Goal: Transaction & Acquisition: Purchase product/service

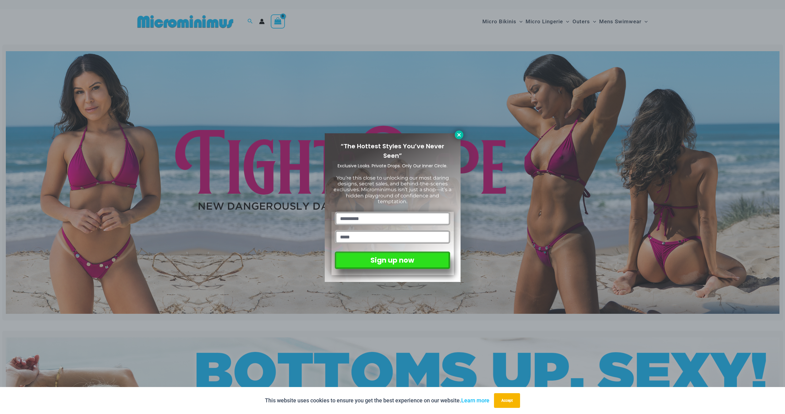
click at [460, 135] on icon at bounding box center [459, 135] width 6 height 6
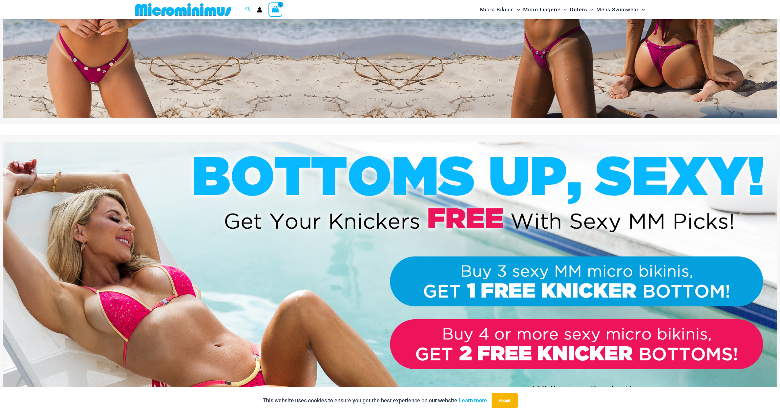
scroll to position [26, 0]
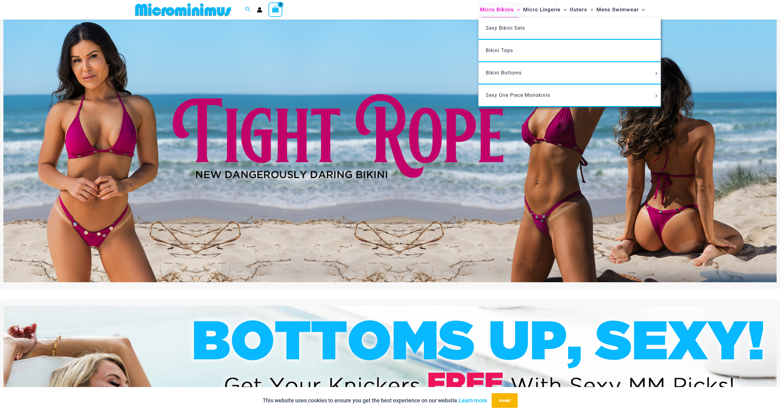
click at [482, 9] on span "Micro Bikinis" at bounding box center [497, 10] width 34 height 16
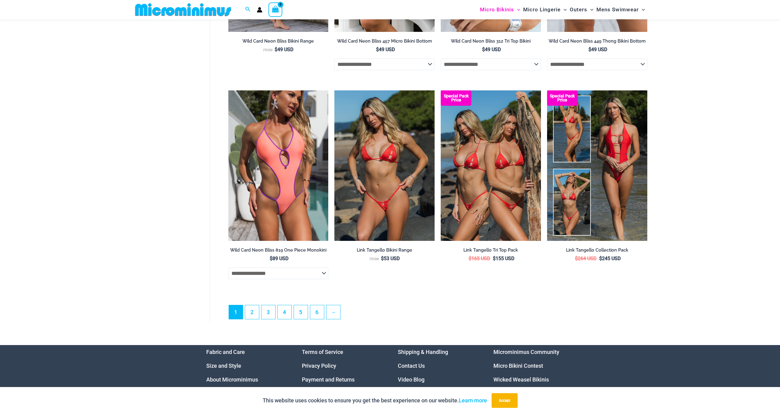
scroll to position [1589, 0]
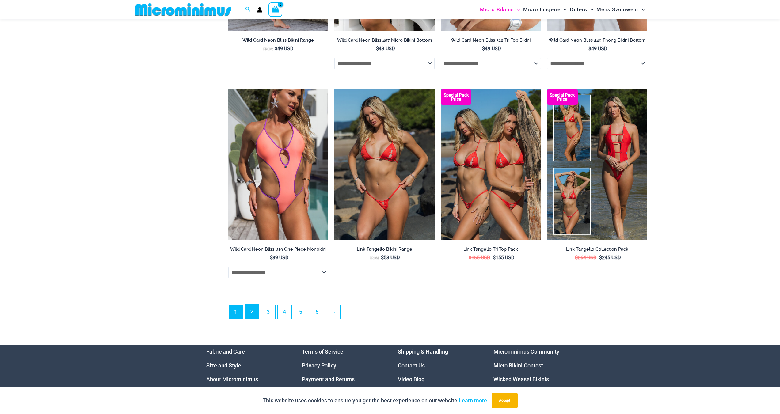
click at [251, 318] on link "2" at bounding box center [252, 311] width 14 height 14
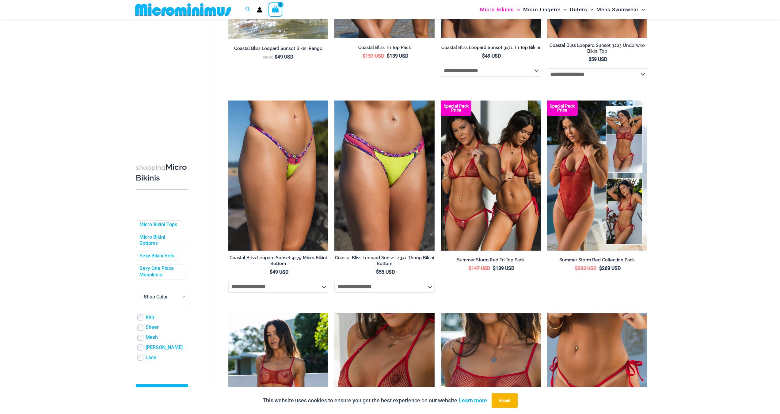
scroll to position [393, 0]
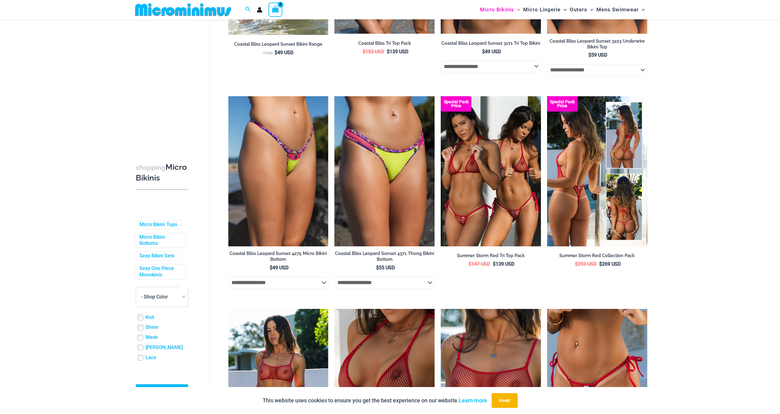
click at [604, 220] on img at bounding box center [597, 171] width 100 height 150
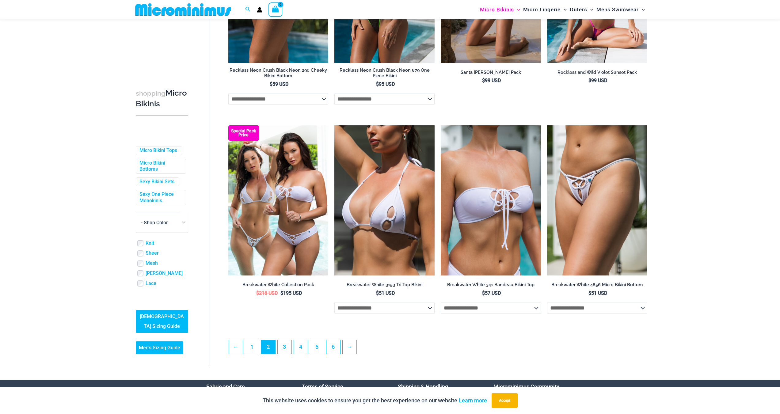
scroll to position [1435, 0]
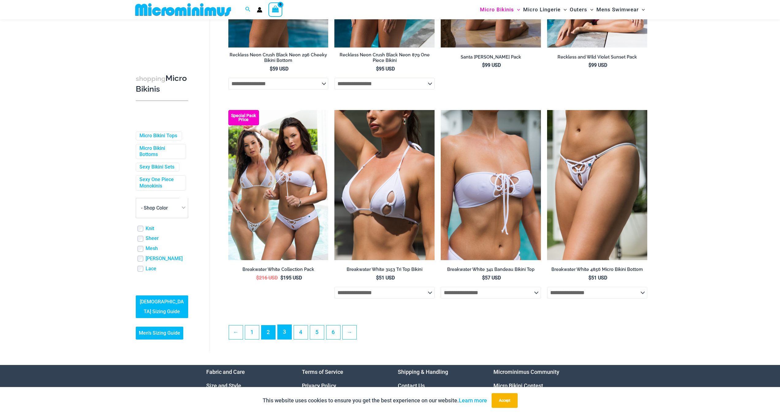
click at [285, 339] on link "3" at bounding box center [285, 332] width 14 height 14
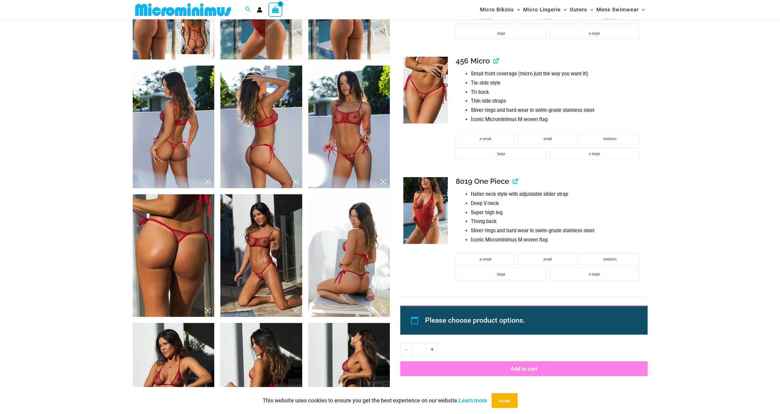
scroll to position [516, 0]
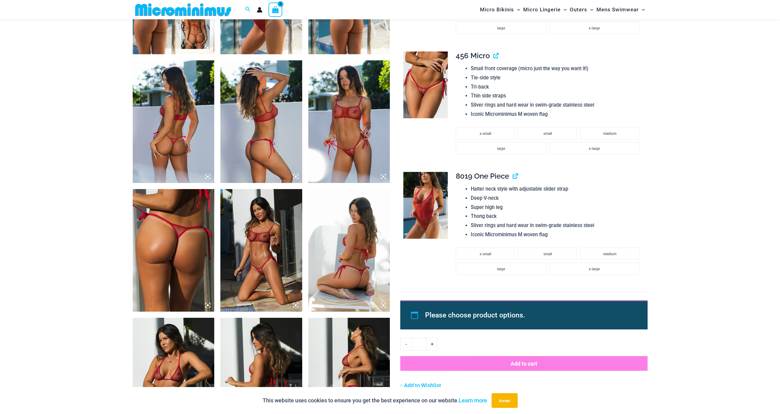
click at [253, 255] on img at bounding box center [261, 250] width 82 height 123
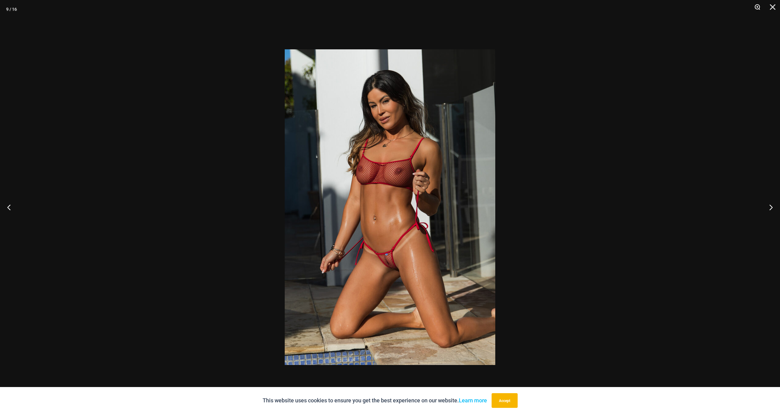
click at [757, 8] on button "Zoom" at bounding box center [755, 9] width 15 height 18
click at [386, 255] on img at bounding box center [390, 207] width 211 height 316
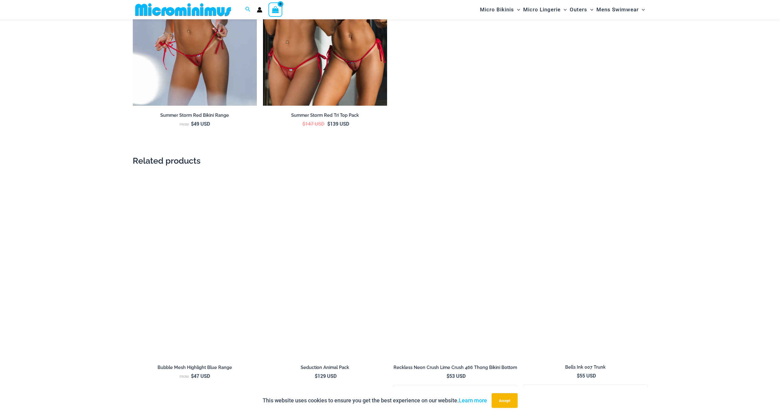
scroll to position [1221, 0]
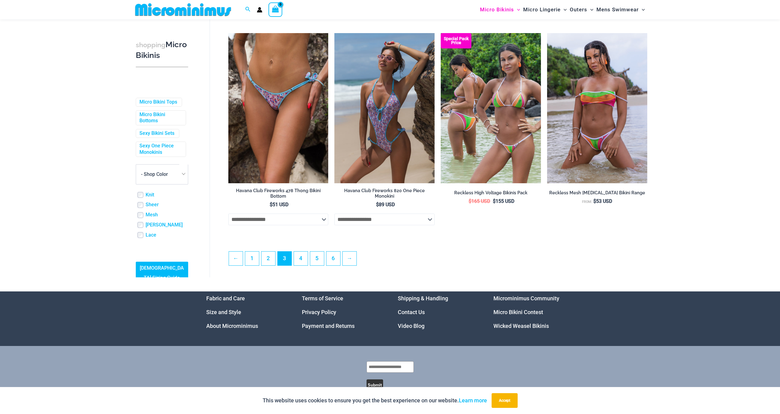
scroll to position [1526, 0]
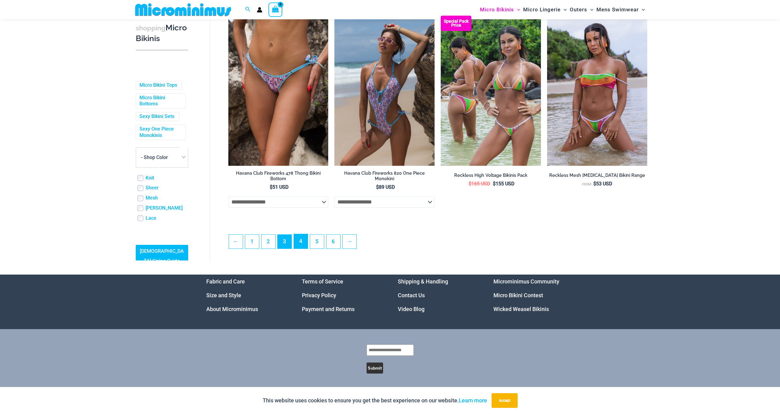
click at [303, 244] on link "4" at bounding box center [301, 241] width 14 height 14
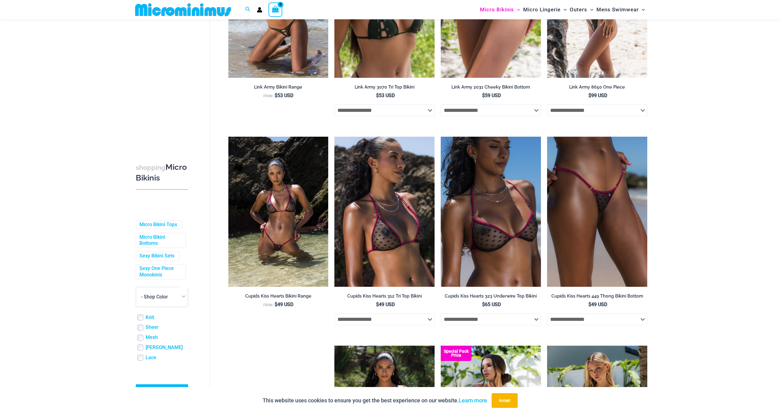
scroll to position [792, 0]
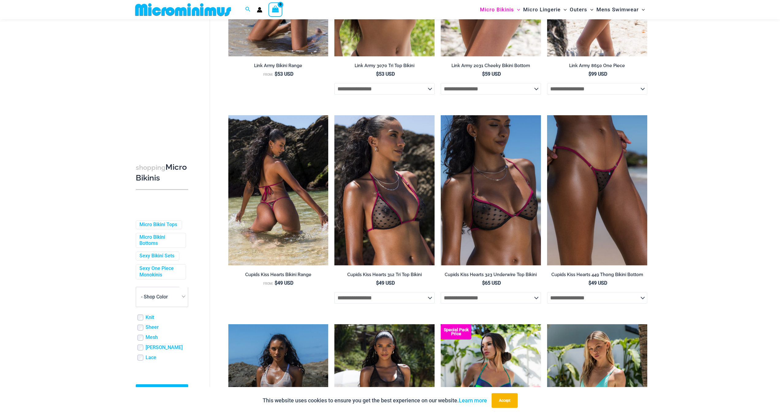
click at [297, 213] on img at bounding box center [278, 190] width 100 height 150
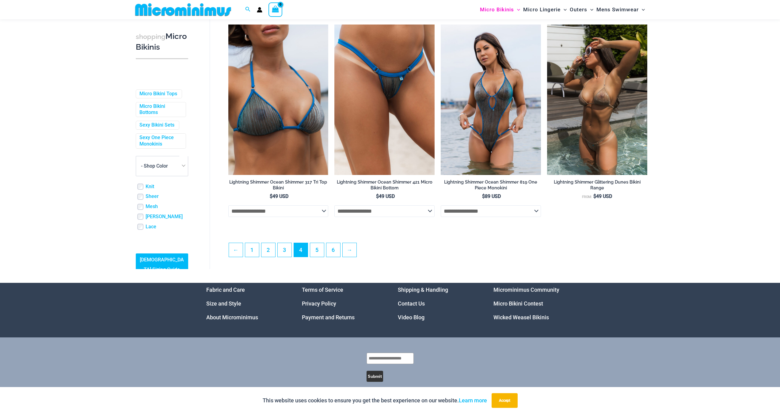
scroll to position [1526, 0]
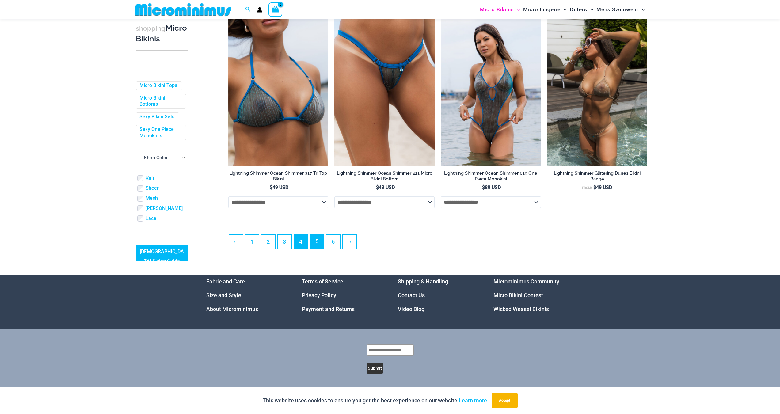
click at [315, 243] on link "5" at bounding box center [317, 241] width 14 height 14
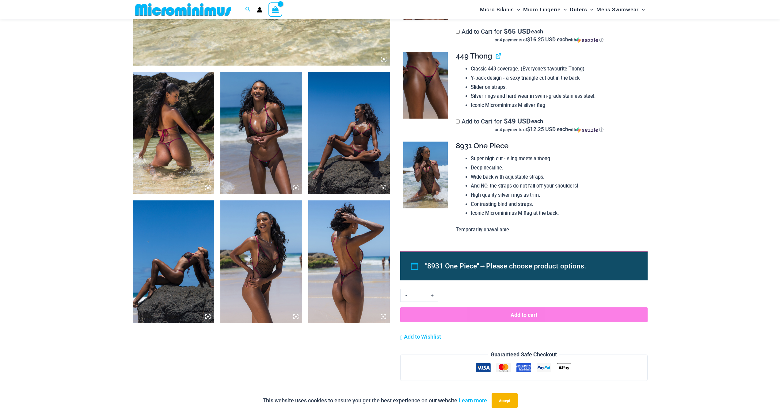
scroll to position [394, 0]
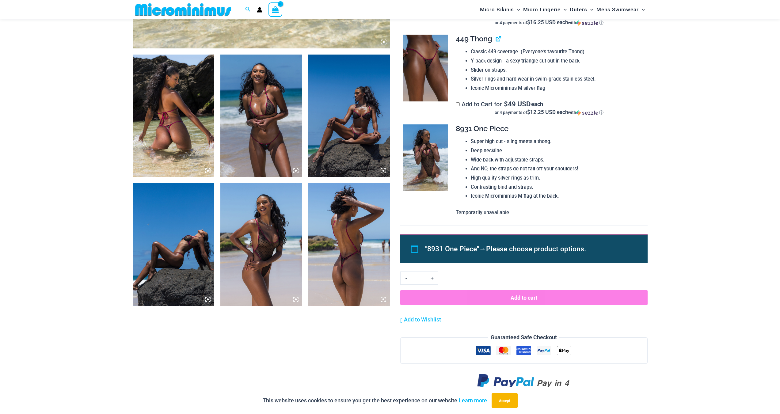
click at [348, 132] on img at bounding box center [349, 116] width 82 height 123
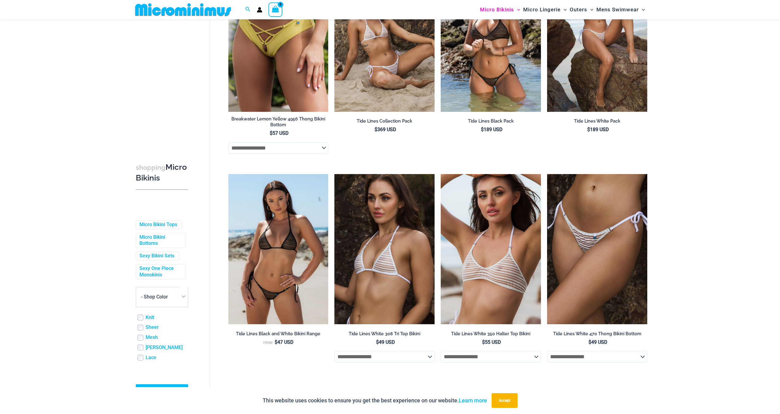
scroll to position [1374, 0]
